Goal: Find specific page/section: Find specific page/section

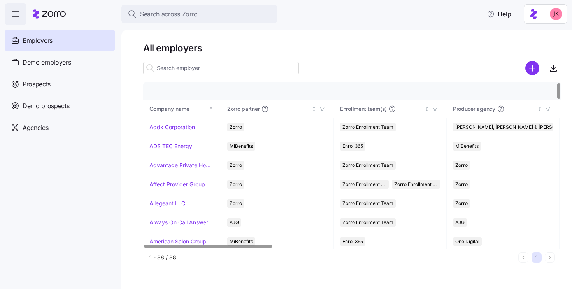
click at [173, 69] on input at bounding box center [221, 68] width 156 height 12
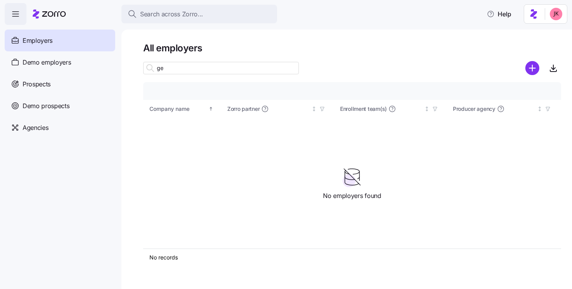
type input "g"
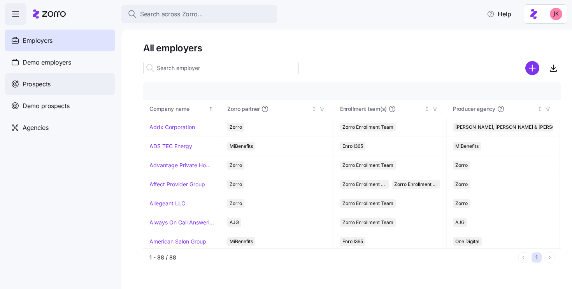
click at [60, 85] on div "Prospects" at bounding box center [60, 84] width 110 height 22
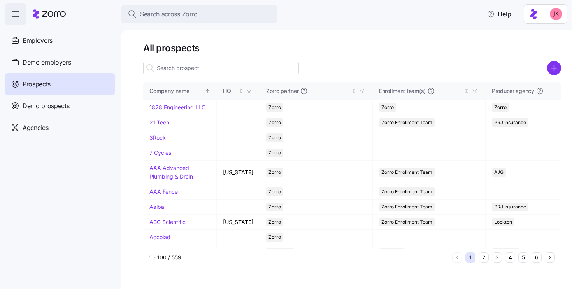
click at [197, 67] on input at bounding box center [221, 68] width 156 height 12
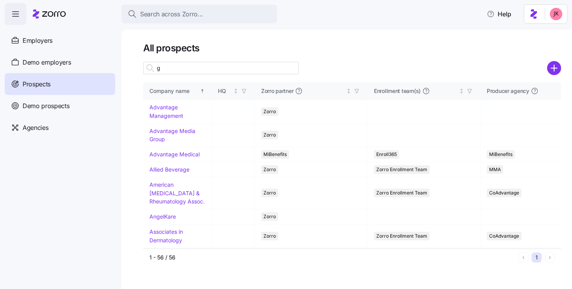
type input "g"
